Goal: Information Seeking & Learning: Learn about a topic

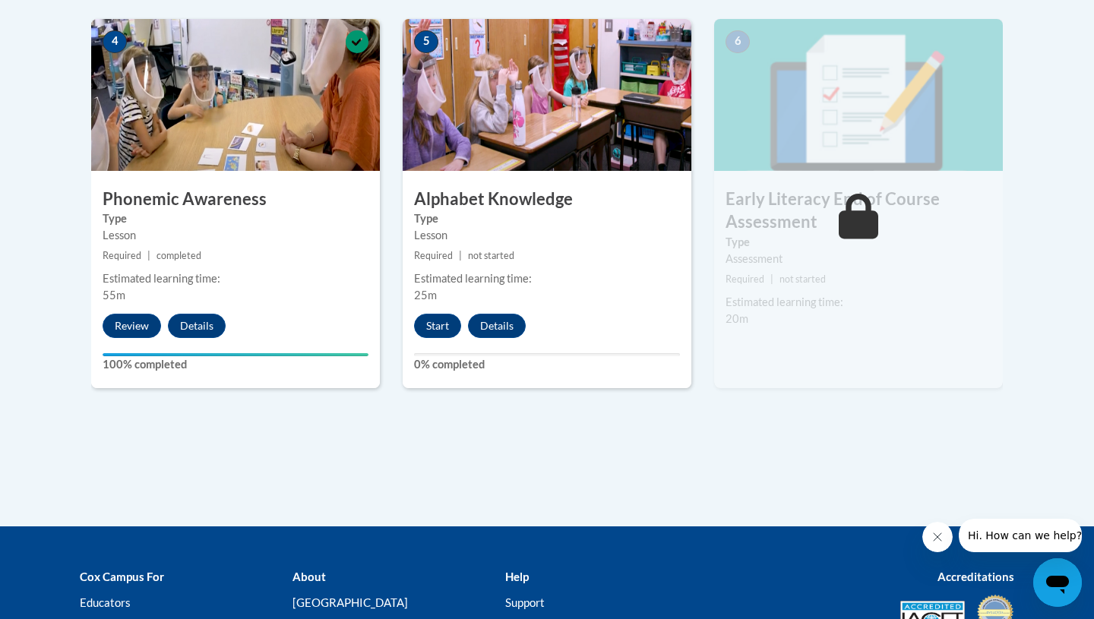
scroll to position [991, 0]
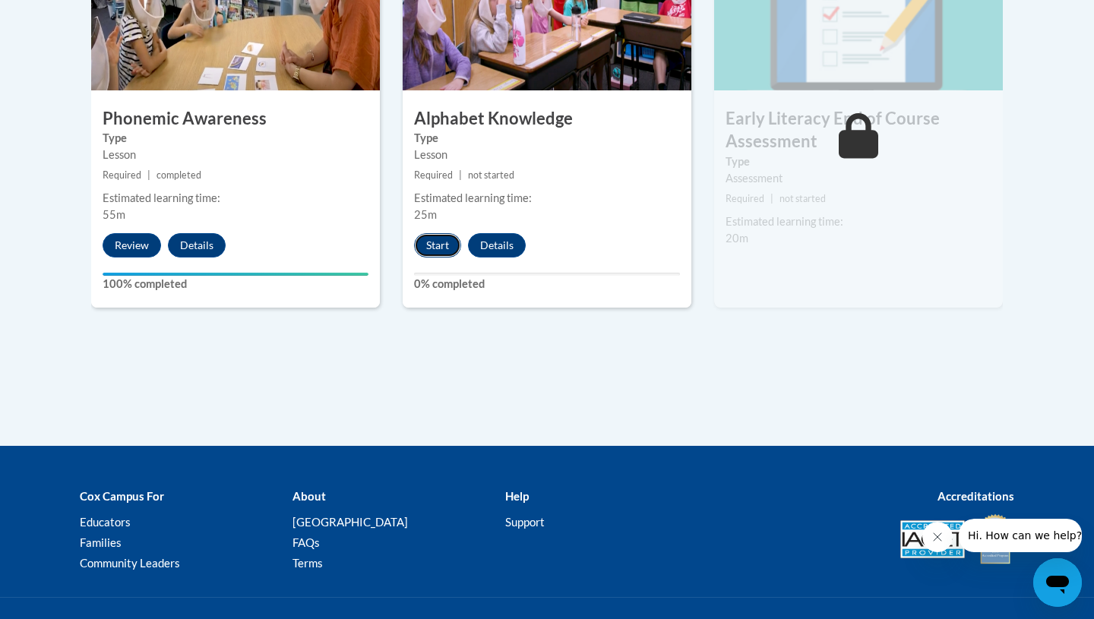
click at [436, 236] on button "Start" at bounding box center [437, 245] width 47 height 24
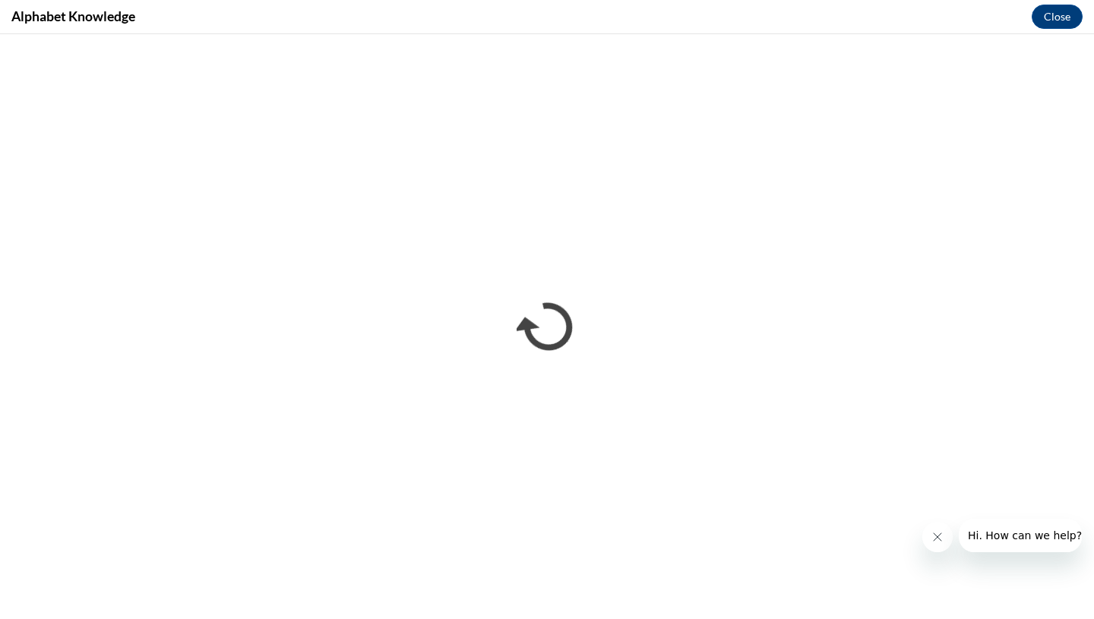
scroll to position [0, 0]
click at [944, 538] on button "Close message from company" at bounding box center [937, 537] width 30 height 30
